Goal: Information Seeking & Learning: Check status

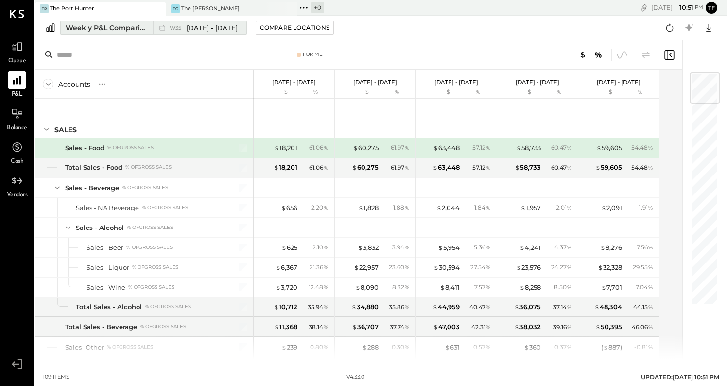
click at [216, 30] on span "[DATE] - [DATE]" at bounding box center [212, 27] width 51 height 9
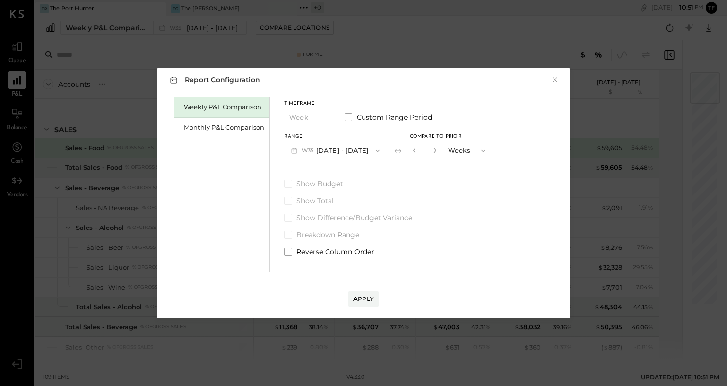
click at [351, 149] on button "W35 Aug 25 - 31, 2025" at bounding box center [335, 150] width 102 height 18
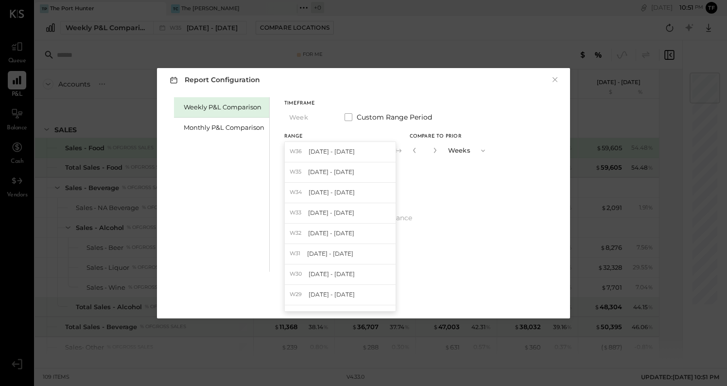
click at [351, 149] on div "W36 Sep 1 - 7, 2025" at bounding box center [340, 152] width 111 height 20
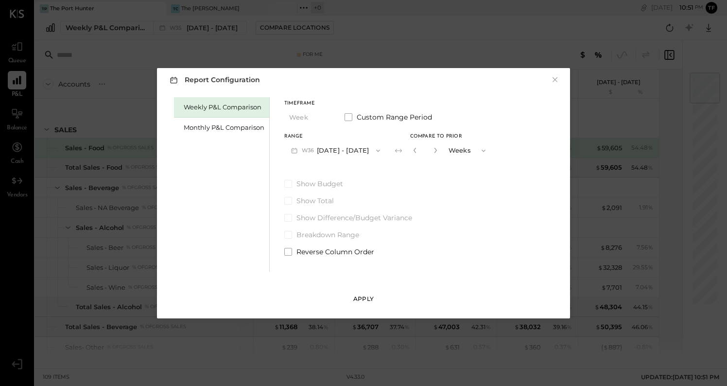
click at [370, 294] on button "Apply" at bounding box center [363, 299] width 30 height 16
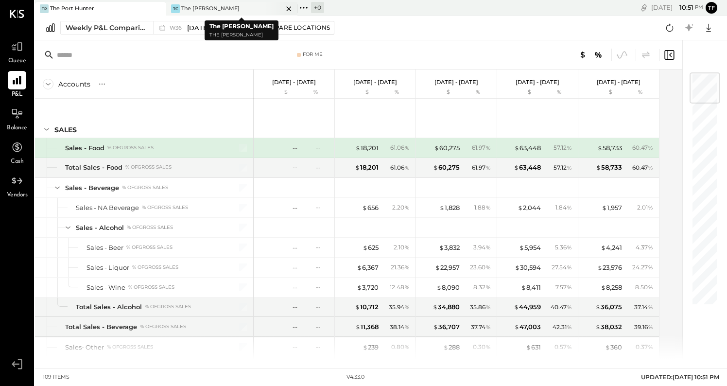
click at [205, 7] on div "The [PERSON_NAME]" at bounding box center [210, 9] width 58 height 8
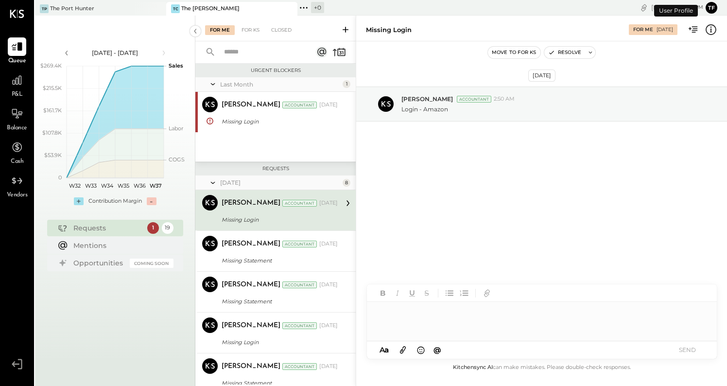
click at [19, 91] on span "P&L" at bounding box center [17, 94] width 11 height 9
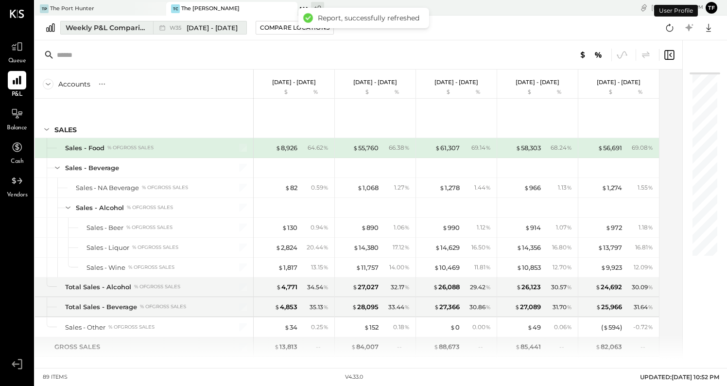
click at [220, 34] on button "Weekly P&L Comparison W35 [DATE] - [DATE]" at bounding box center [153, 28] width 187 height 14
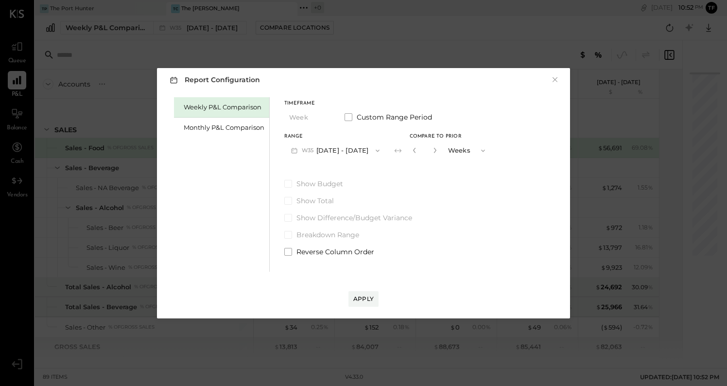
click at [323, 149] on button "W35 [DATE] - [DATE]" at bounding box center [335, 150] width 102 height 18
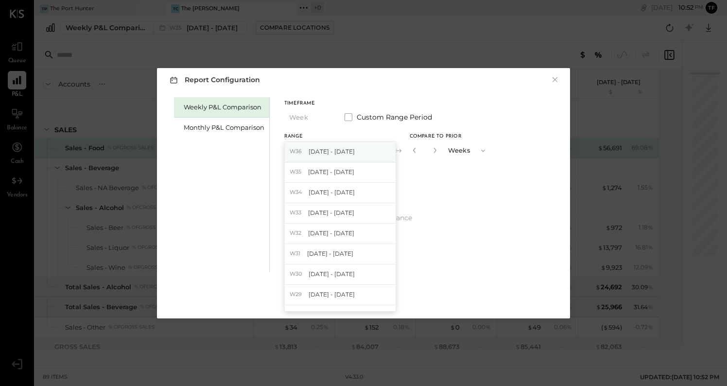
click at [323, 154] on span "[DATE] - [DATE]" at bounding box center [332, 151] width 46 height 8
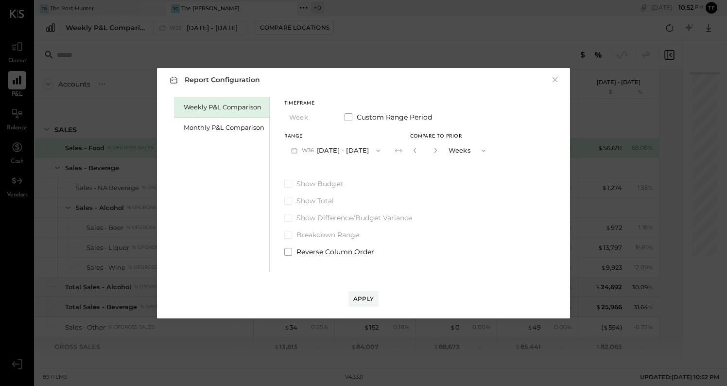
click at [363, 288] on div "Apply" at bounding box center [364, 289] width 394 height 35
click at [363, 296] on div "Apply" at bounding box center [363, 299] width 20 height 8
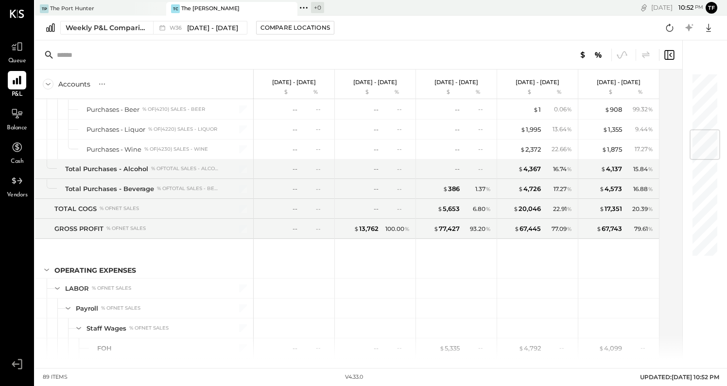
scroll to position [488, 0]
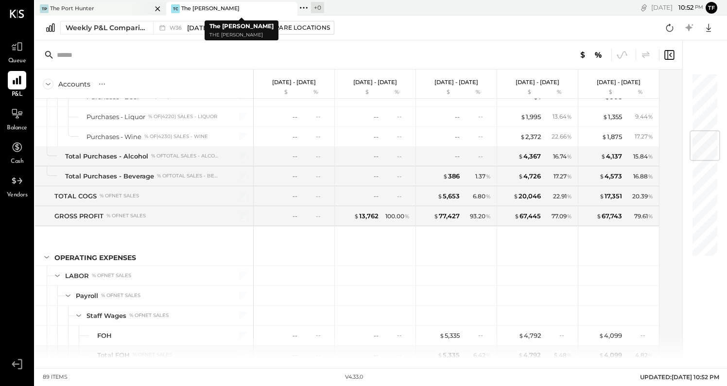
click at [130, 6] on div "TP The Port Hunter" at bounding box center [93, 8] width 117 height 9
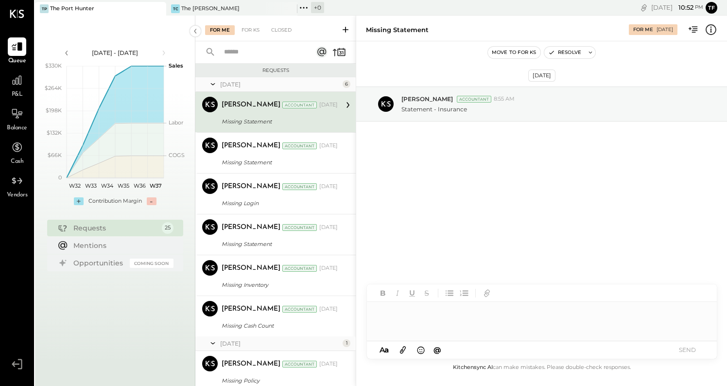
click at [162, 52] on icon at bounding box center [163, 53] width 11 height 11
click at [17, 88] on div at bounding box center [17, 80] width 18 height 18
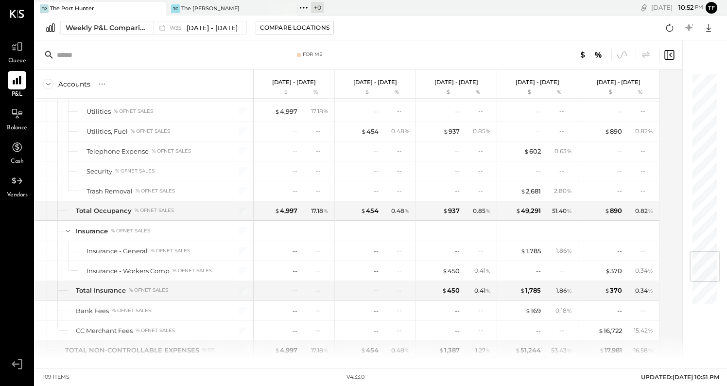
scroll to position [1694, 0]
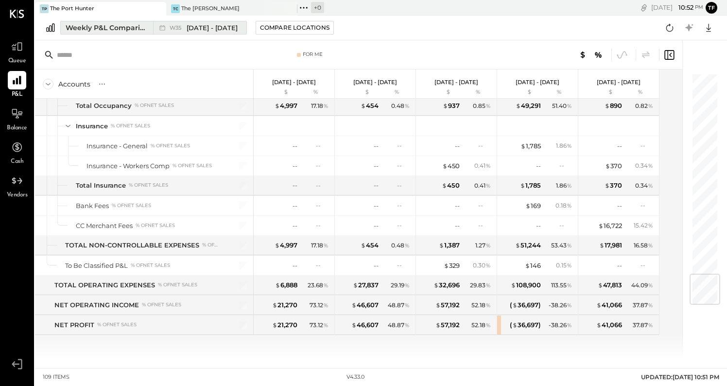
click at [197, 25] on span "[DATE] - [DATE]" at bounding box center [212, 27] width 51 height 9
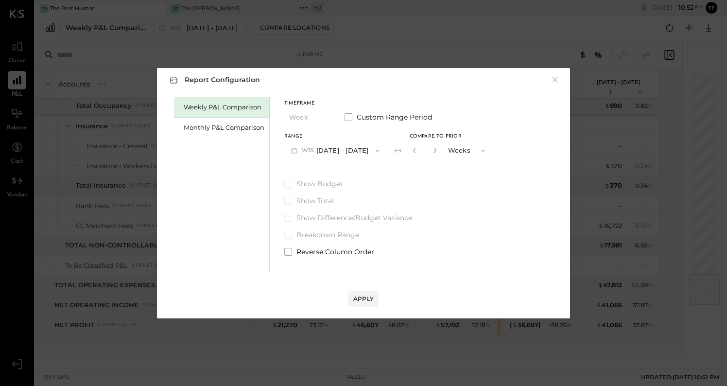
click at [361, 52] on div "Report Configuration × Weekly P&L Comparison Monthly P&L Comparison Timeframe W…" at bounding box center [363, 193] width 727 height 386
